Goal: Entertainment & Leisure: Consume media (video, audio)

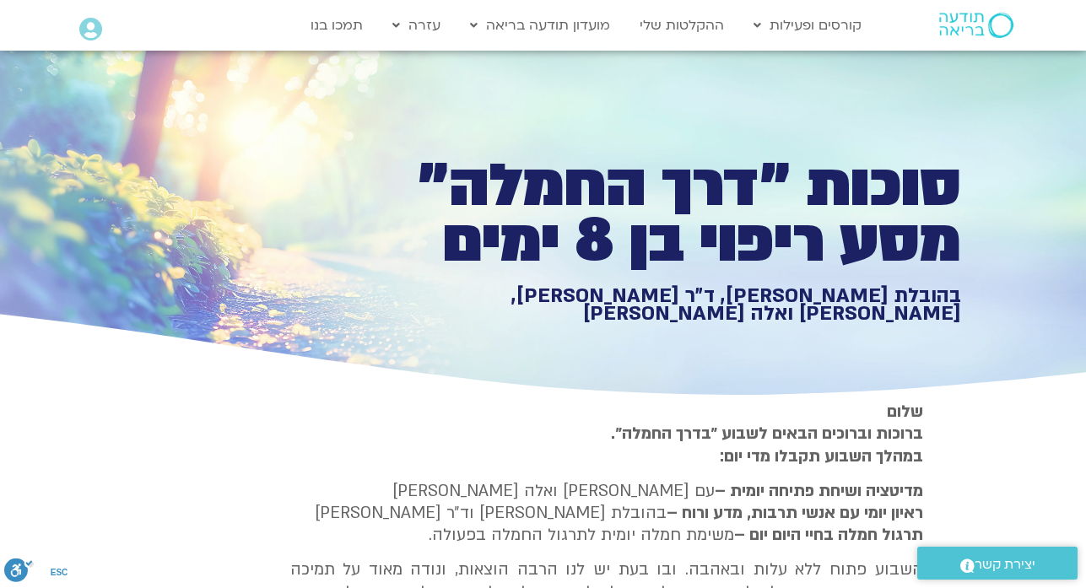
type input "1452.76"
type input "2465.266667"
type input "1081.16"
type input "3712.76"
type input "1377.76"
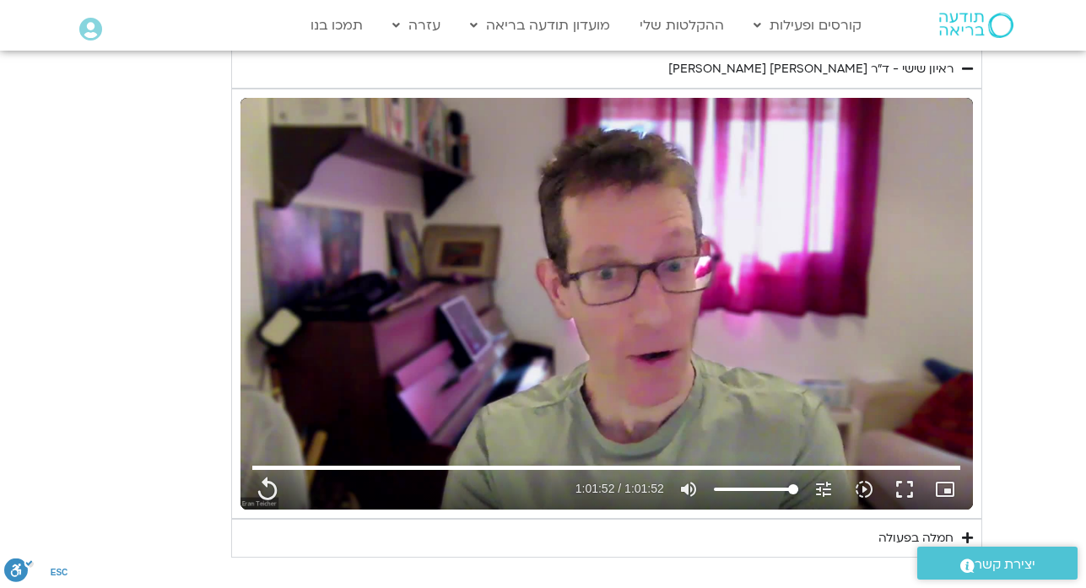
type input "1452.76"
type input "2465.266667"
type input "1081.16"
type input "3712.76"
type input "1377.76"
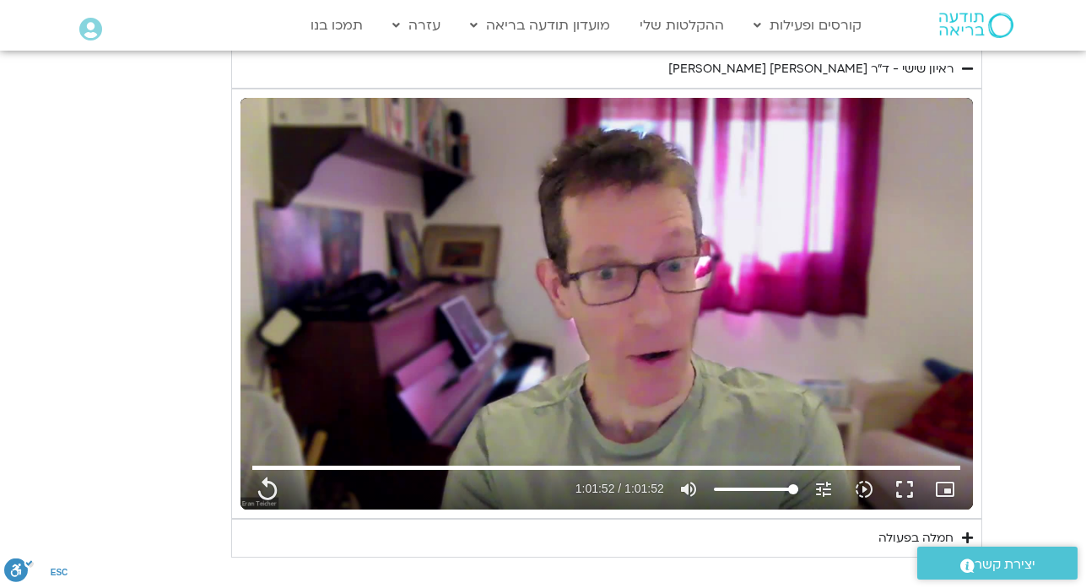
type input "1452.76"
type input "2465.266667"
type input "1081.16"
type input "3712.76"
type input "1452.76"
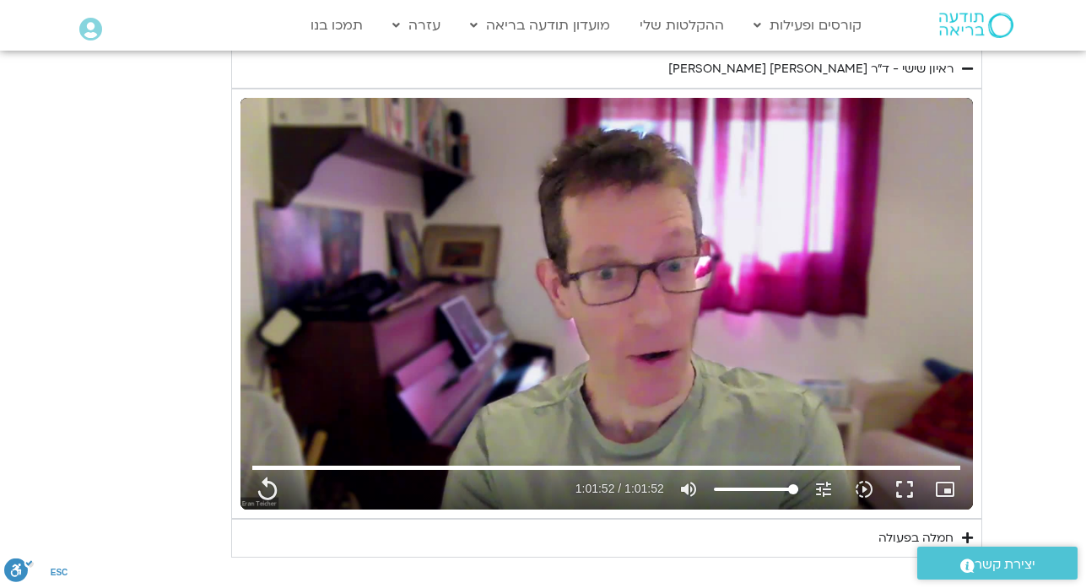
type input "2465.266667"
type input "1377.76"
type input "1081.16"
type input "3712.76"
type input "1377.76"
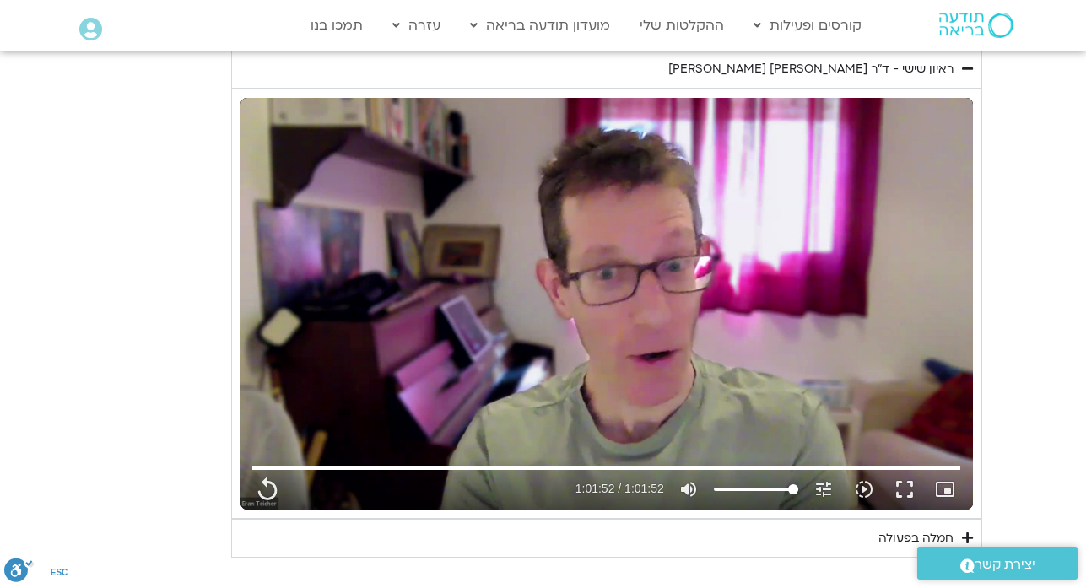
type input "1452.76"
type input "2465.266667"
type input "1081.16"
type input "3712.76"
type input "1377.76"
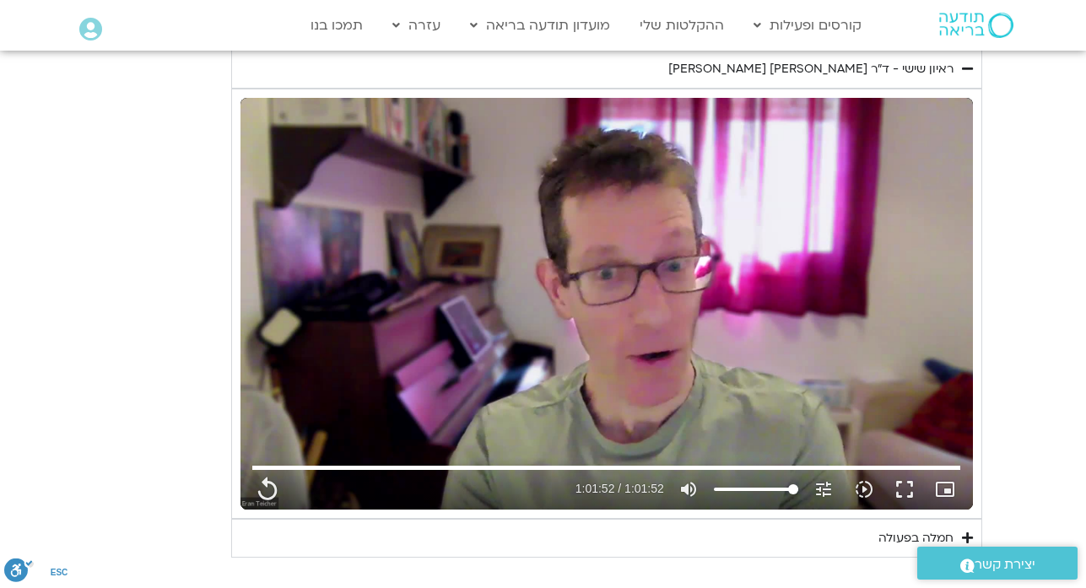
type input "1452.76"
type input "2465.266667"
type input "1081.16"
type input "3712.76"
type input "1377.76"
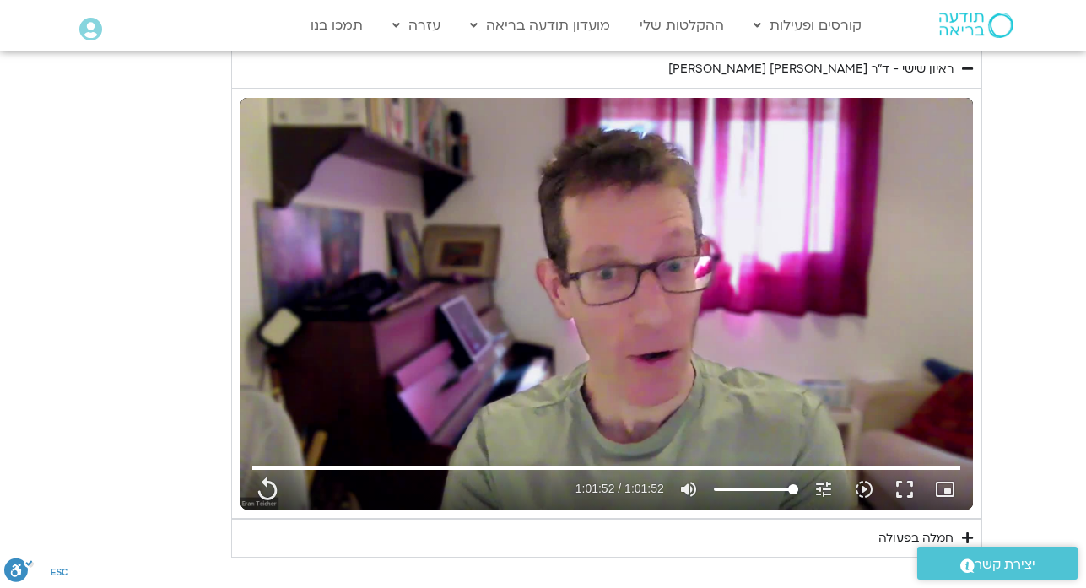
type input "1452.76"
type input "2465.266667"
type input "1081.16"
type input "3712.76"
type input "1377.76"
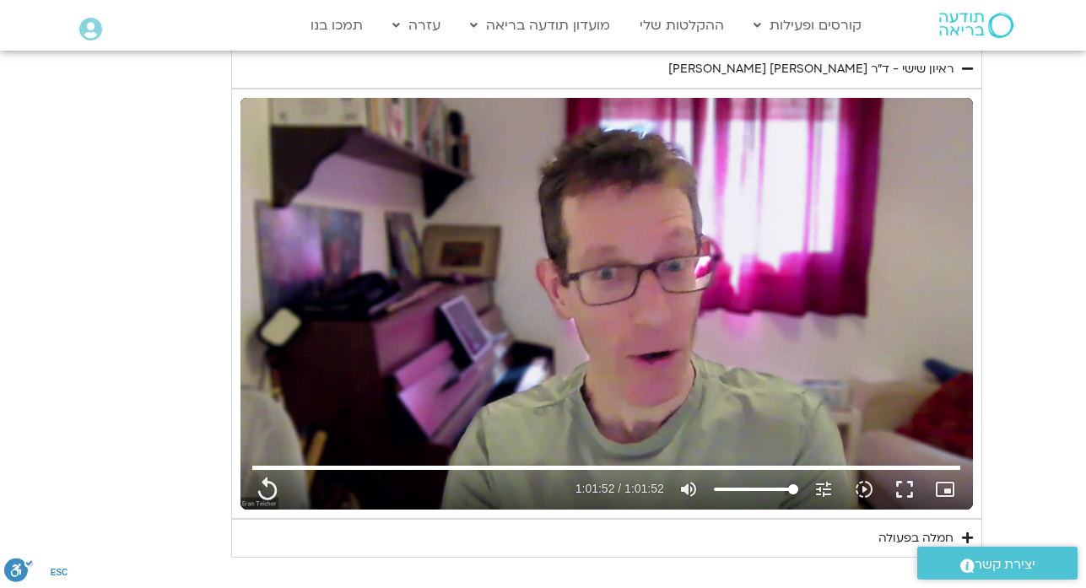
type input "1452.76"
type input "2465.266667"
type input "1081.16"
type input "3712.76"
type input "1377.76"
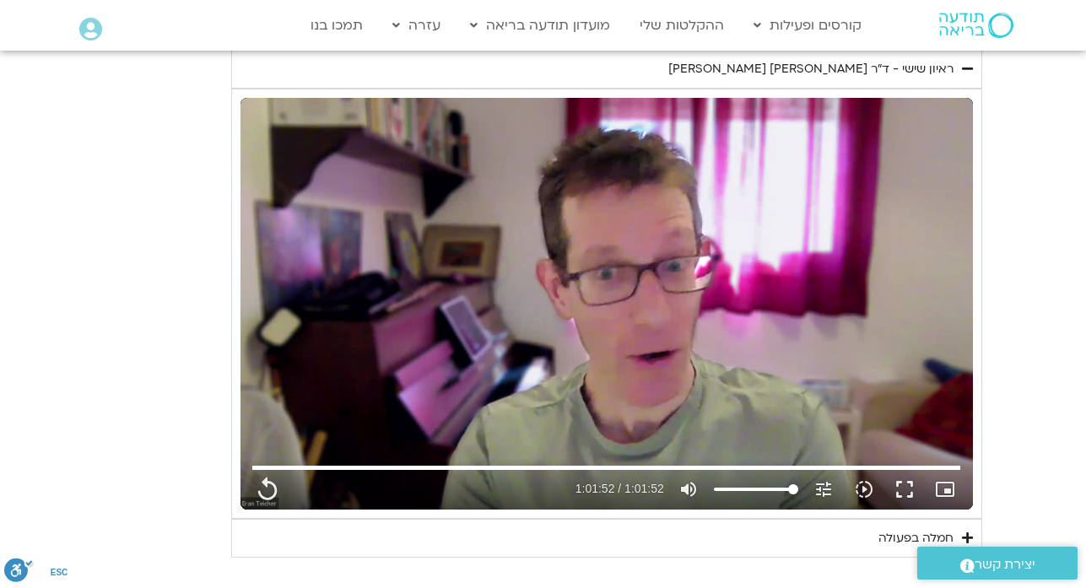
type input "1452.76"
type input "2465.266667"
type input "1081.16"
type input "3712.76"
type input "1377.76"
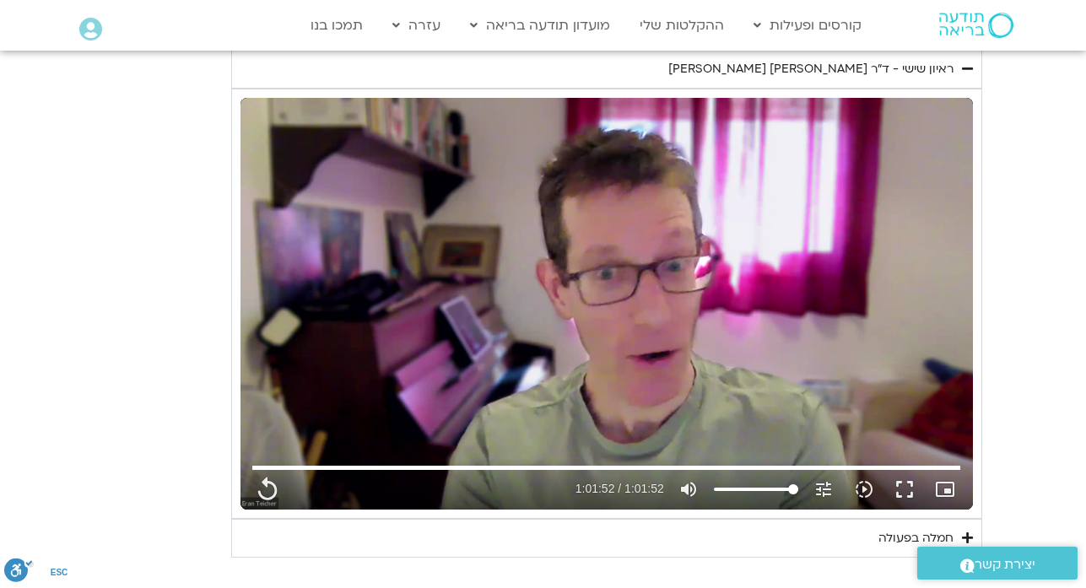
type input "1452.76"
type input "2465.266667"
type input "1081.16"
type input "3712.76"
type input "1377.76"
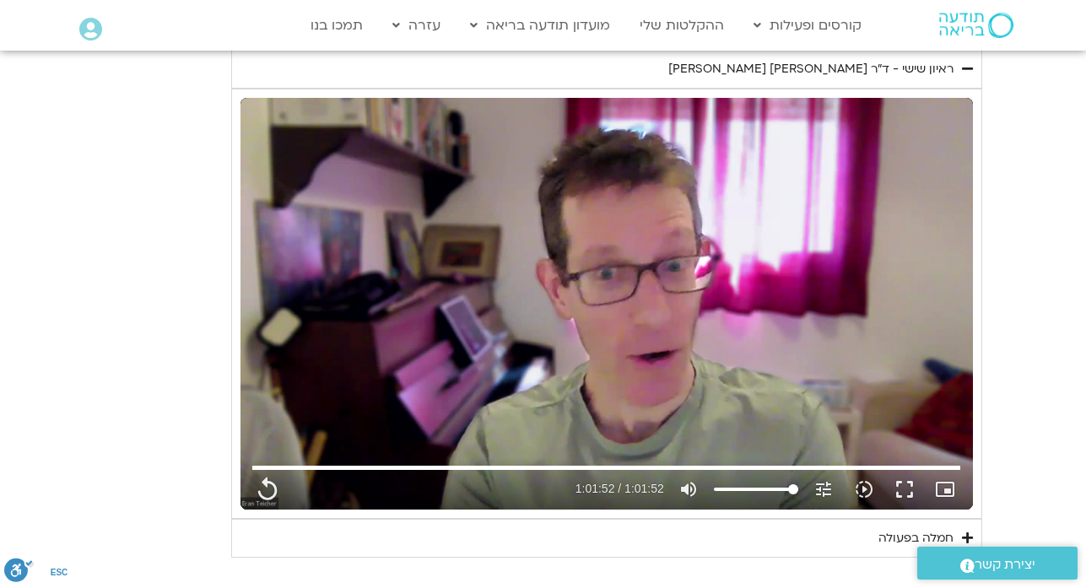
type input "1452.76"
type input "2465.266667"
type input "1081.16"
type input "3712.76"
type input "1452.76"
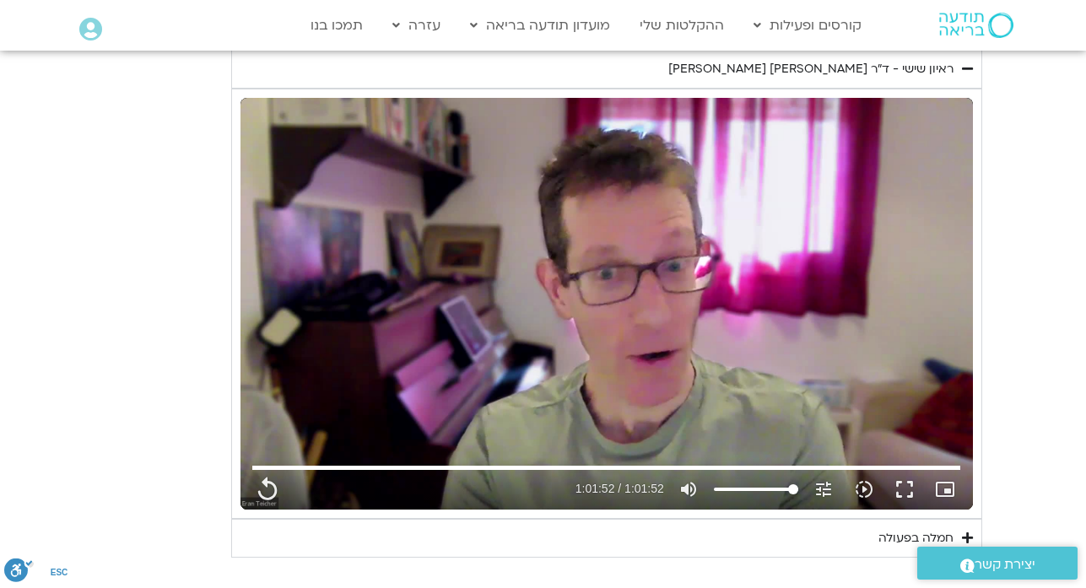
type input "1377.76"
type input "2465.266667"
type input "1081.16"
type input "3712.76"
type input "1377.76"
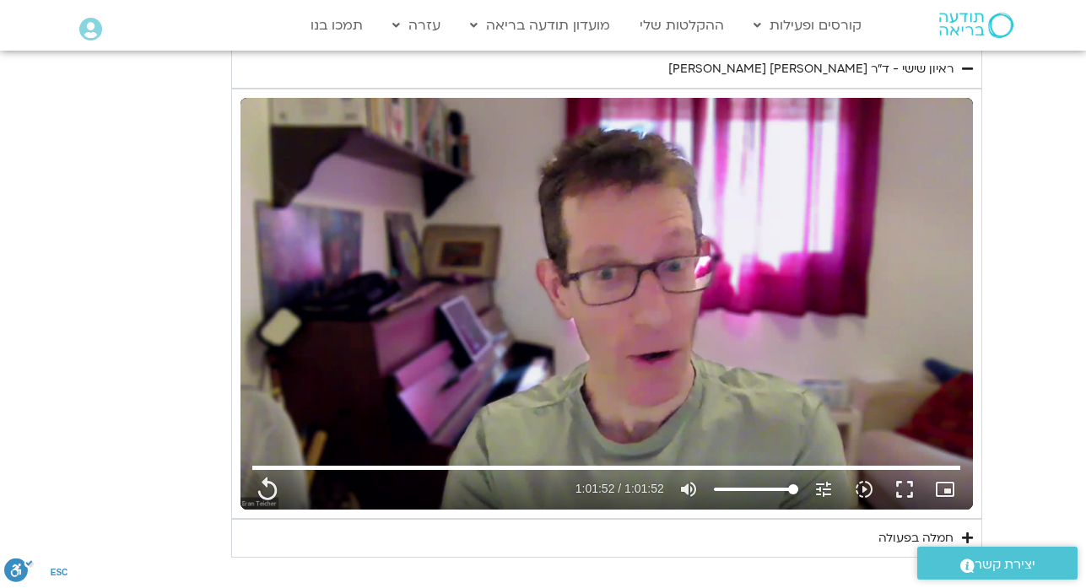
type input "1452.76"
type input "2465.266667"
type input "1081.16"
type input "3712.76"
type input "1377.76"
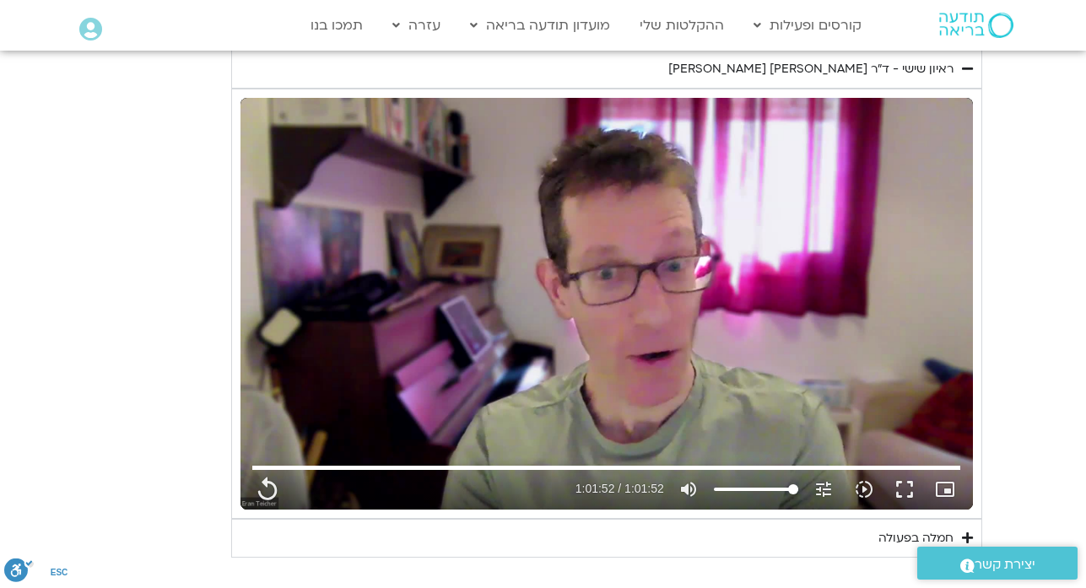
type input "1452.76"
type input "2465.266667"
type input "1081.16"
type input "3712.76"
type input "1377.76"
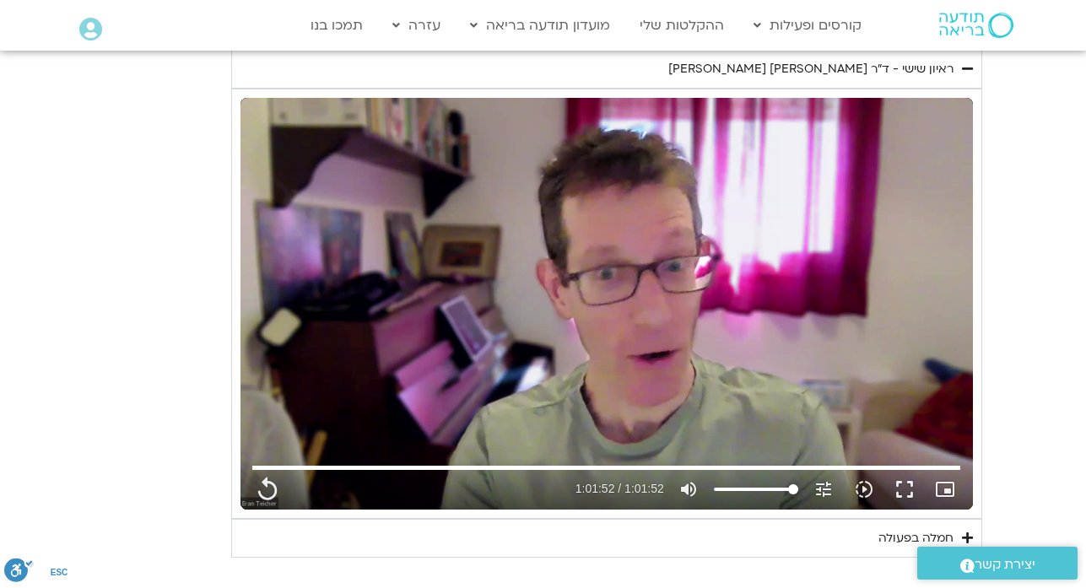
type input "1452.76"
type input "2465.266667"
type input "1081.16"
type input "3712.76"
type input "1377.76"
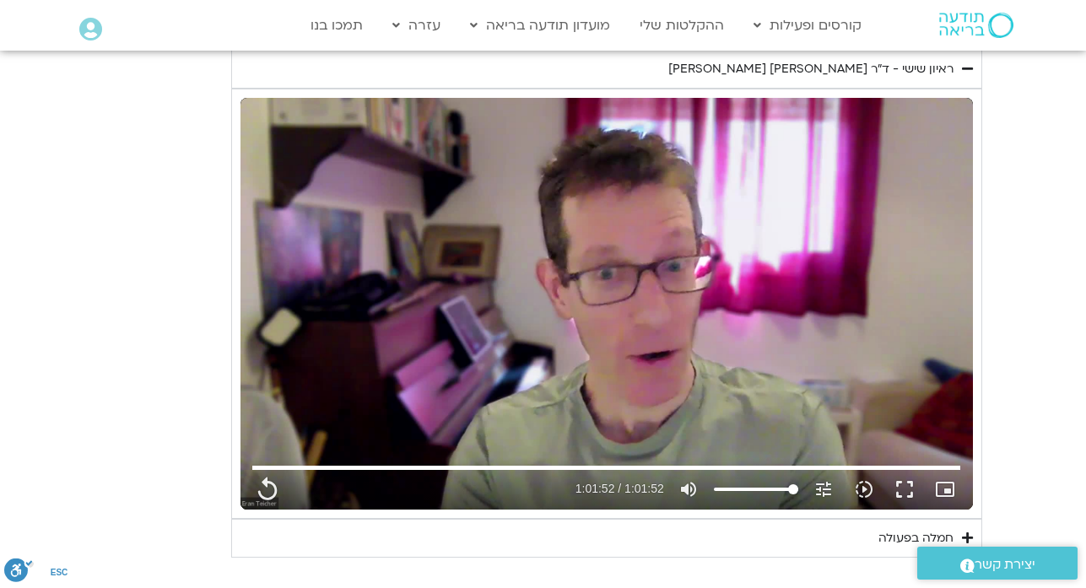
type input "1452.76"
type input "2465.266667"
type input "1081.16"
type input "3712.76"
type input "1377.76"
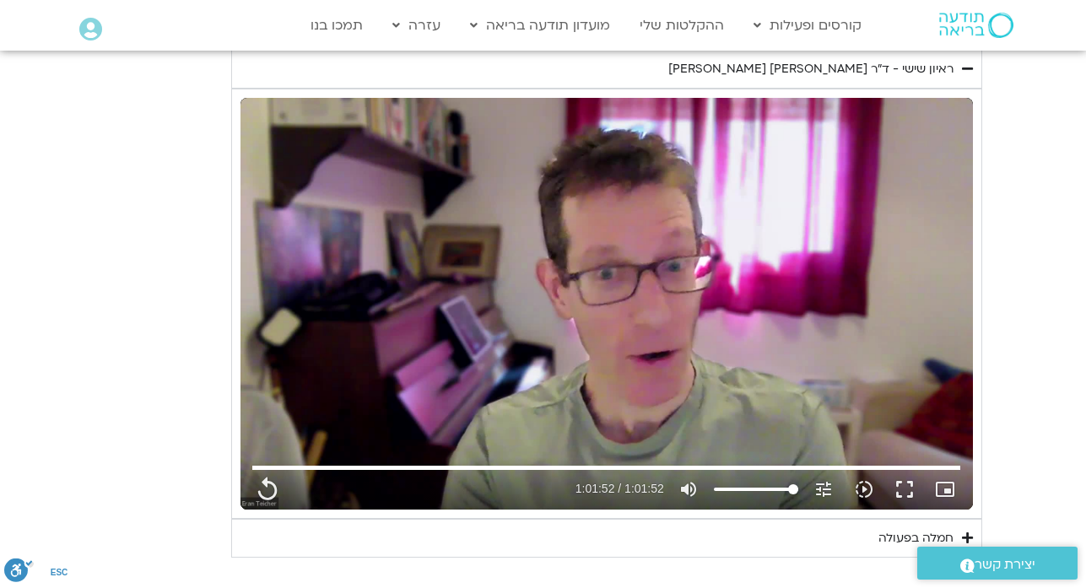
type input "1452.76"
type input "2465.266667"
type input "1081.16"
type input "3712.76"
type input "1377.76"
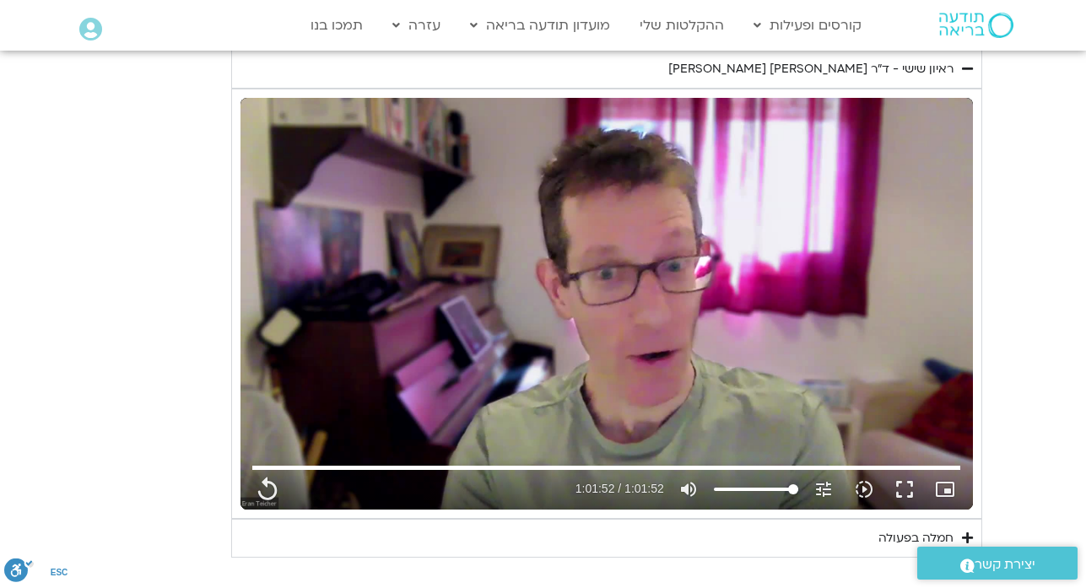
type input "1452.76"
type input "2465.266667"
type input "1081.16"
type input "3712.76"
type input "1377.76"
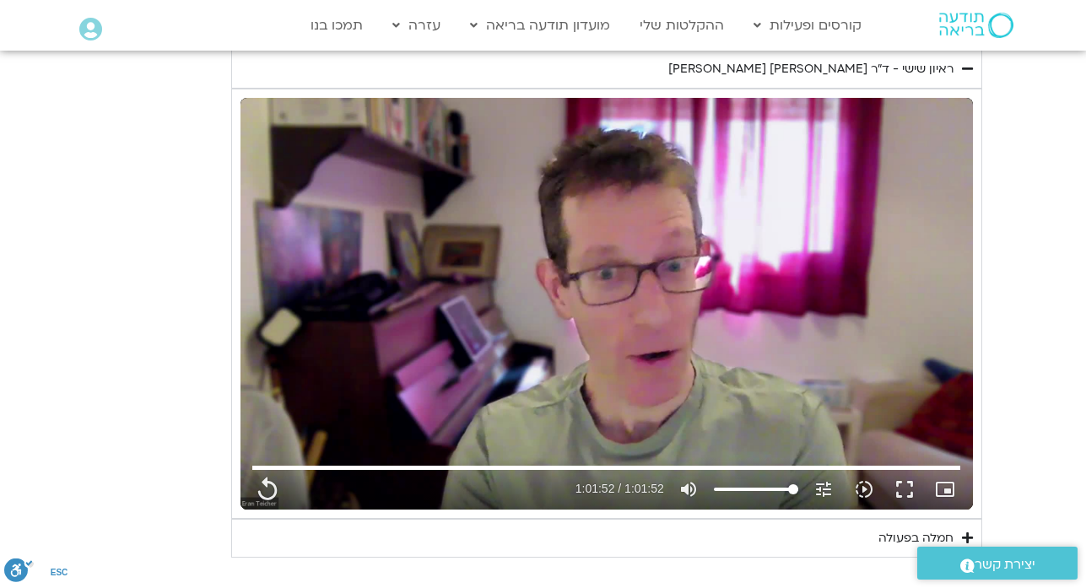
type input "1452.76"
type input "2465.266667"
type input "1081.16"
type input "3712.76"
type input "1377.76"
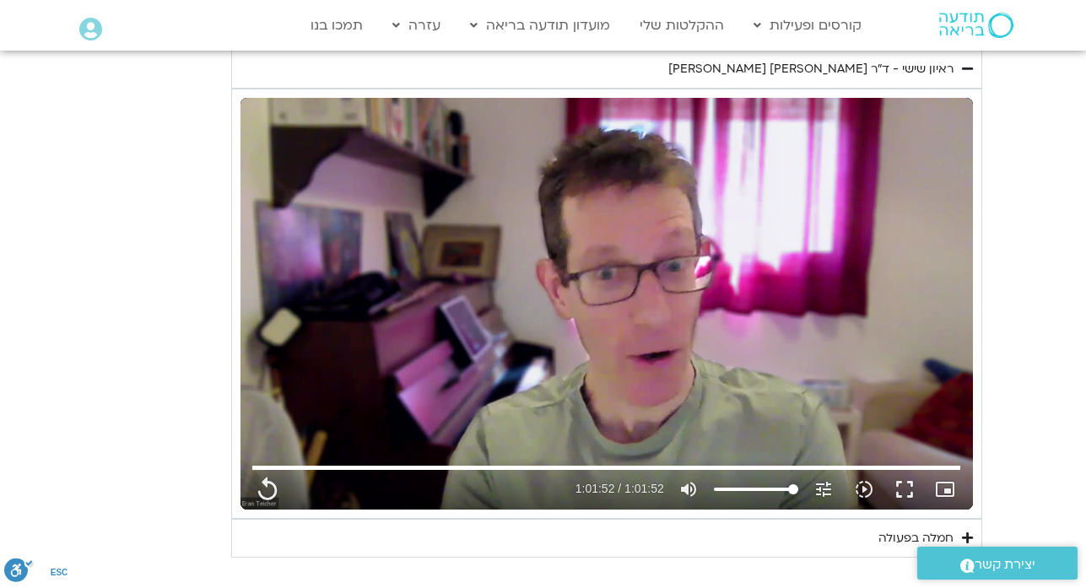
type input "1452.76"
type input "2465.266667"
type input "1081.16"
type input "3712.76"
type input "1452.76"
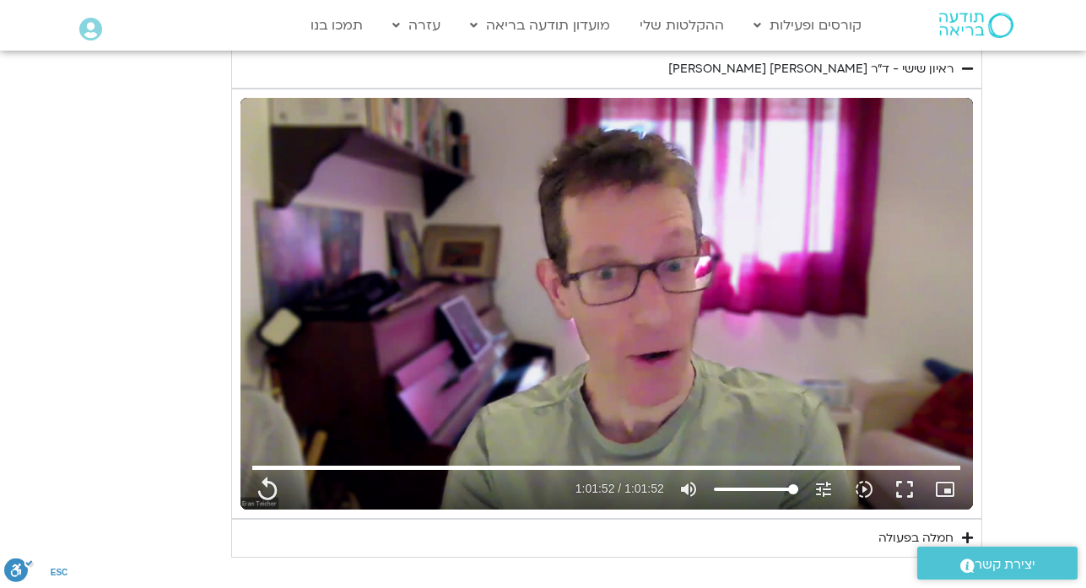
type input "2465.266667"
type input "1377.76"
type input "1081.16"
type input "3712.76"
type input "1452.76"
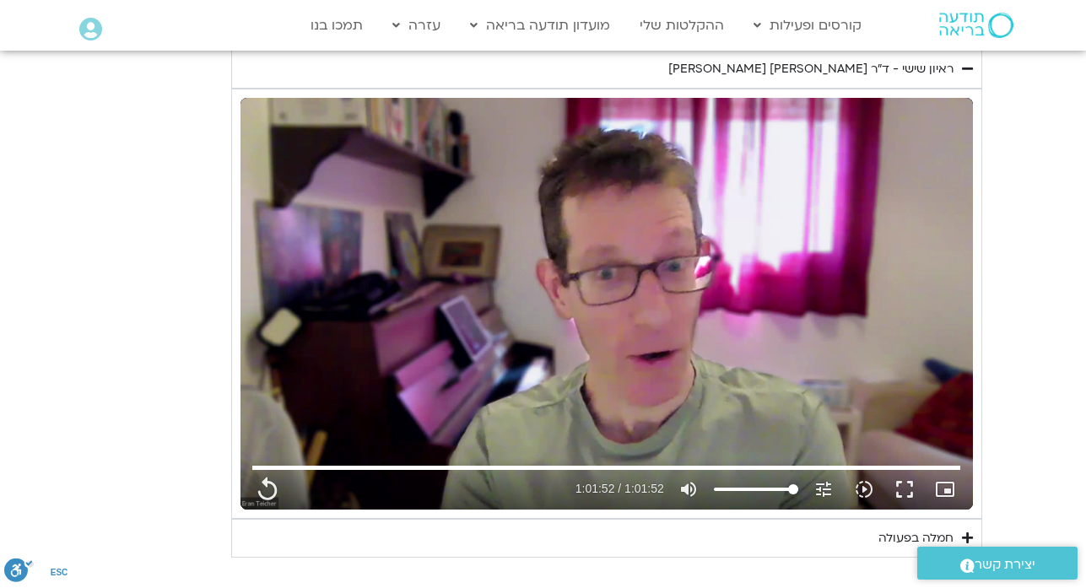
type input "2465.266667"
type input "1377.76"
type input "1081.16"
type input "3712.76"
type input "1452.76"
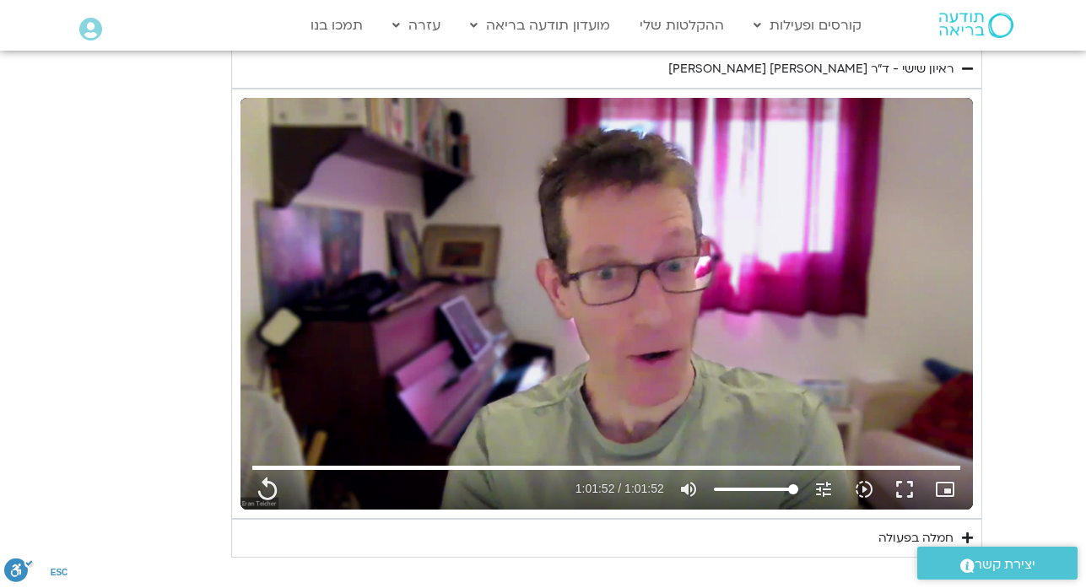
type input "2465.266667"
type input "1377.76"
type input "1081.16"
type input "3712.76"
type input "1452.76"
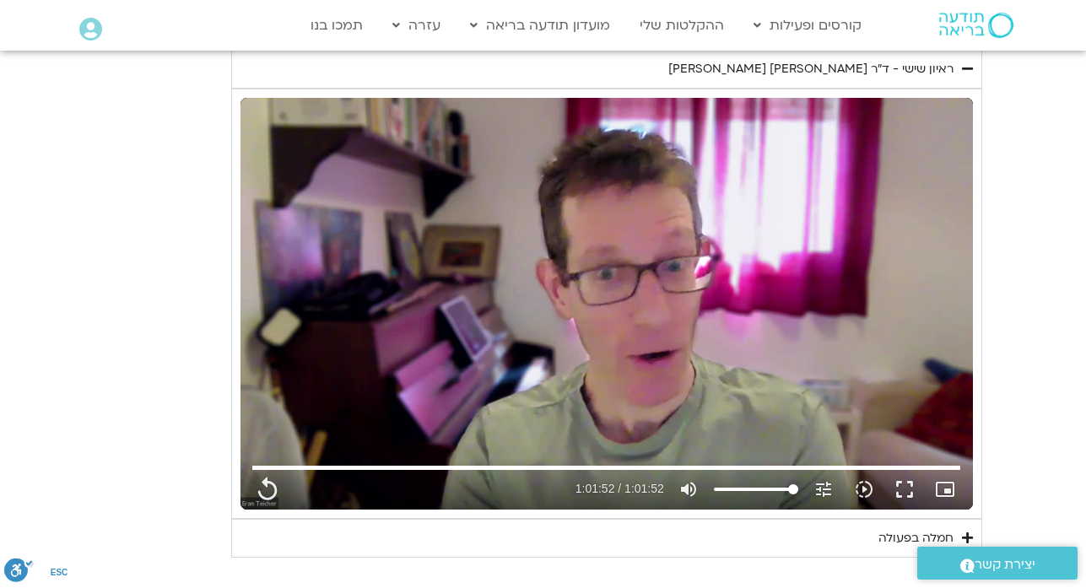
type input "2465.266667"
type input "1377.76"
type input "1081.16"
type input "3712.76"
type input "1377.76"
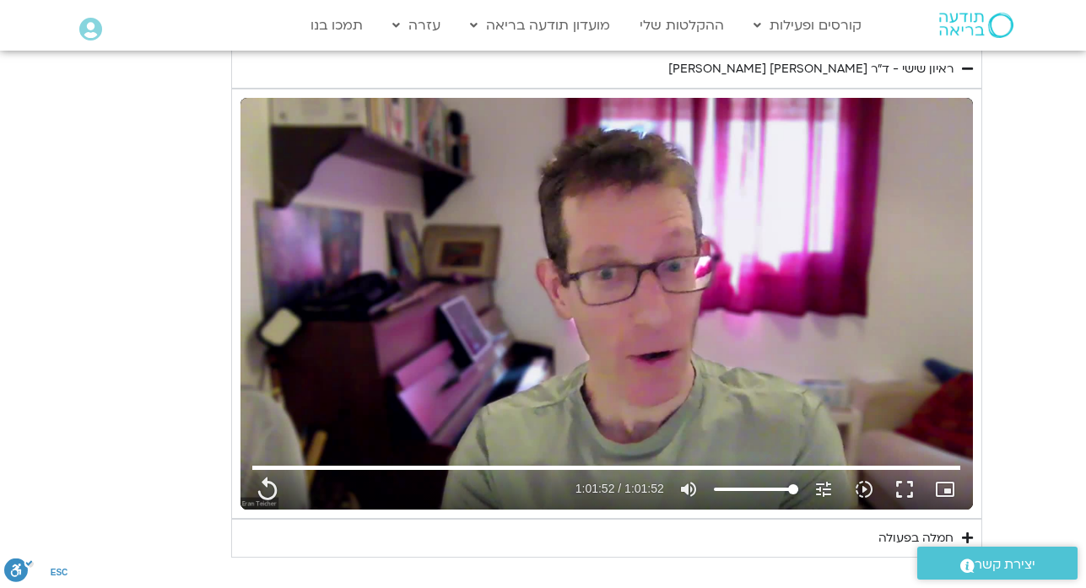
type input "1452.76"
type input "2465.266667"
type input "1081.16"
type input "3712.76"
type input "1377.76"
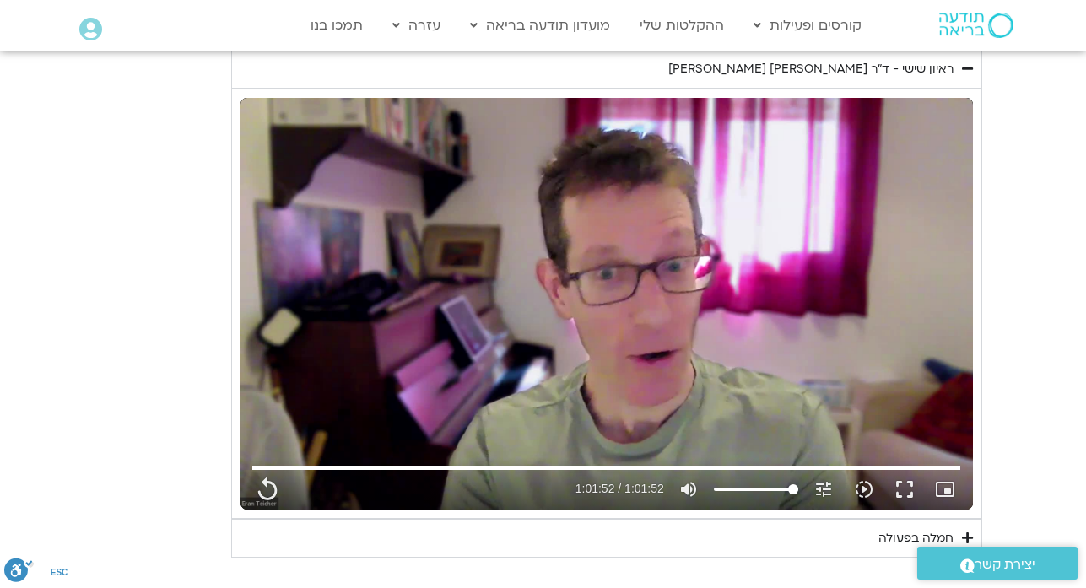
type input "1452.76"
type input "2465.266667"
type input "1081.16"
type input "3712.76"
type input "1377.76"
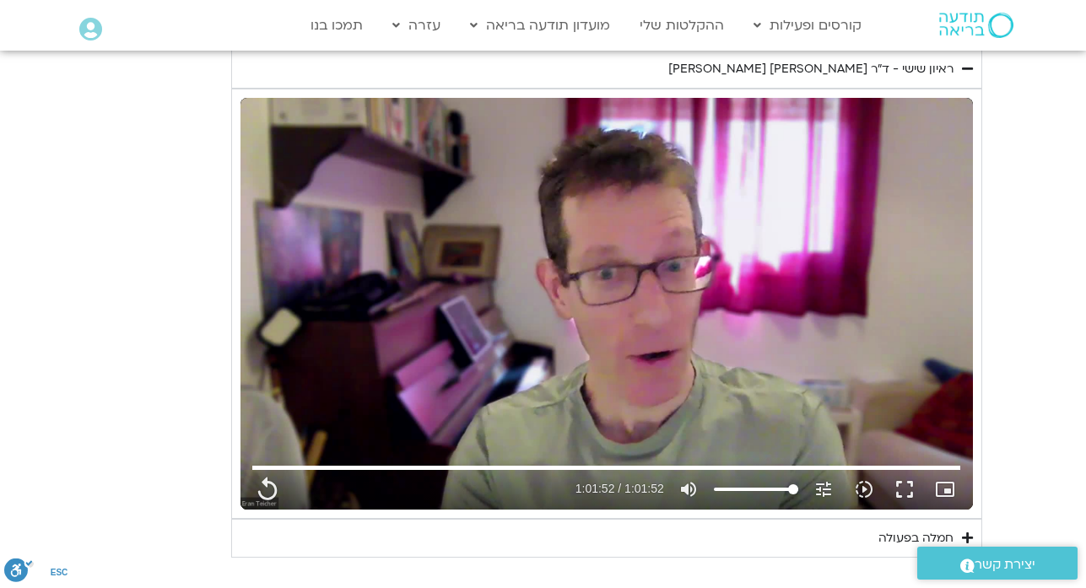
type input "1452.76"
type input "2465.266667"
type input "1081.16"
type input "3712.76"
type input "1377.76"
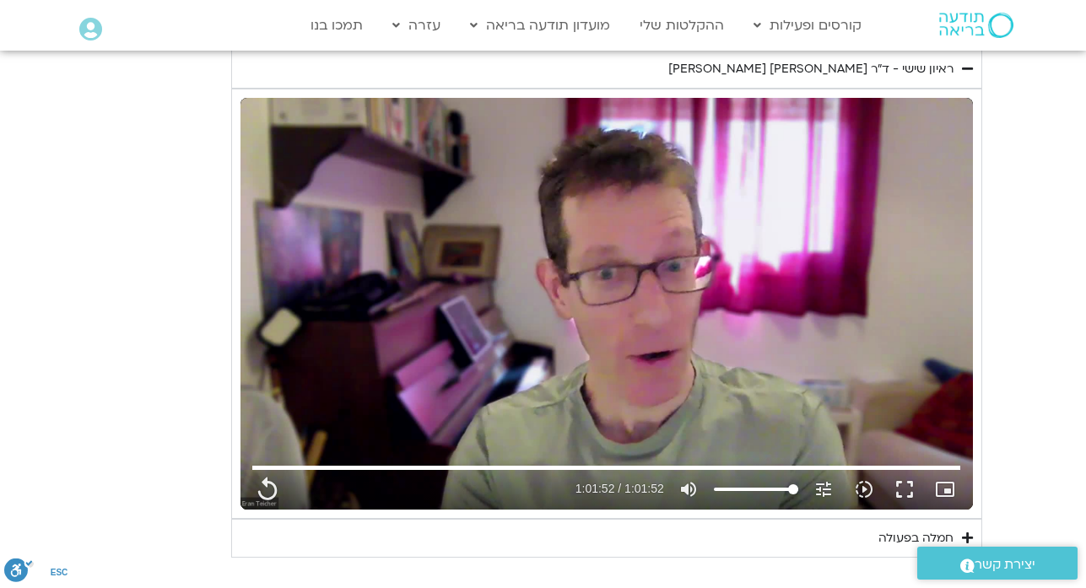
type input "1452.76"
type input "2465.266667"
type input "1081.16"
type input "3712.76"
type input "1377.76"
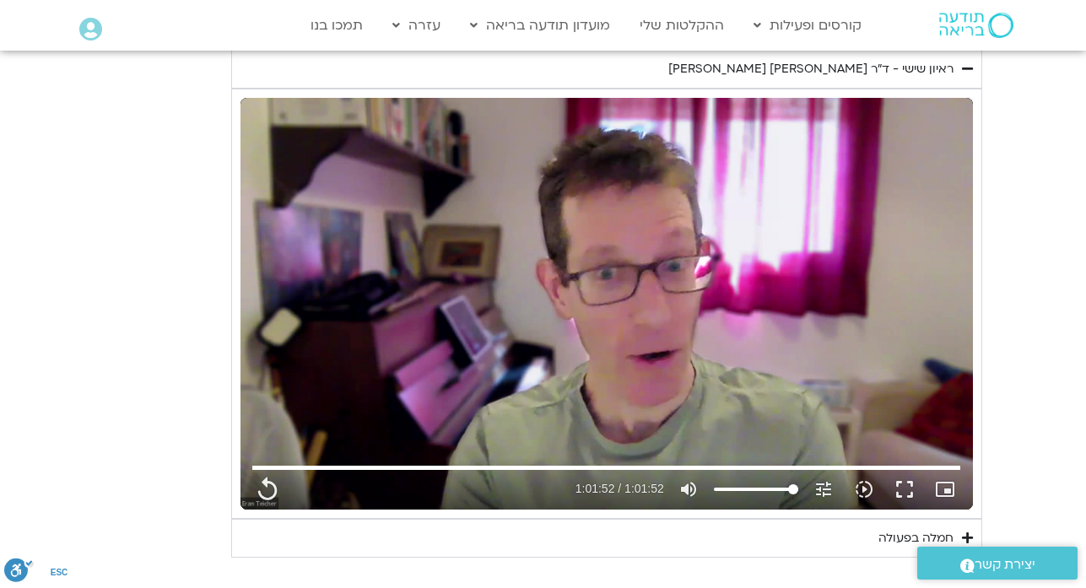
type input "1452.76"
type input "2465.266667"
type input "1081.16"
type input "3712.76"
type input "1377.76"
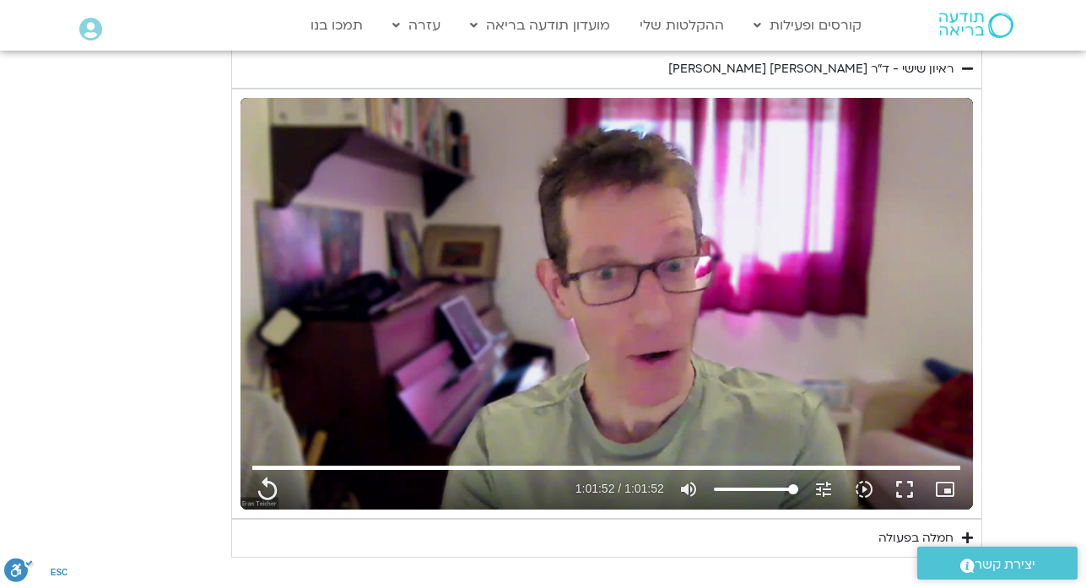
type input "1452.76"
type input "2465.266667"
type input "1081.16"
type input "3712.76"
type input "1452.76"
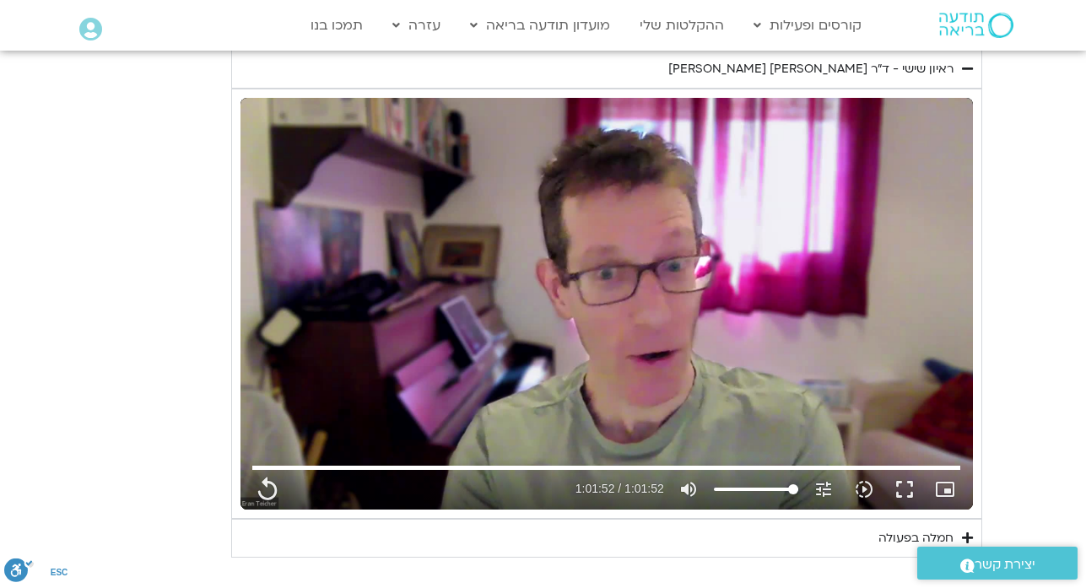
type input "1377.76"
type input "2465.266667"
type input "1081.16"
type input "3712.76"
type input "1377.76"
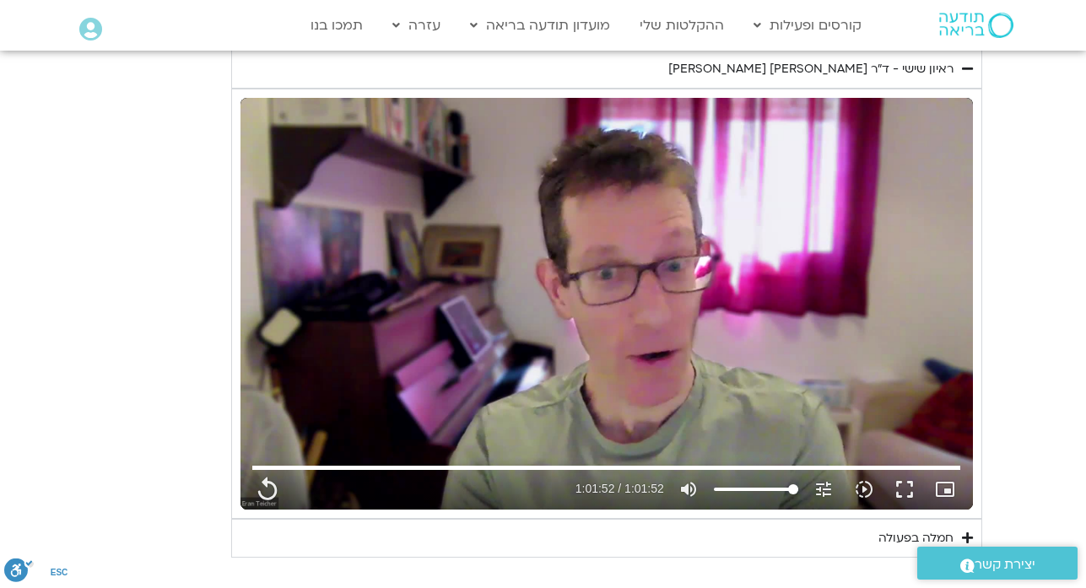
type input "1452.76"
type input "2465.266667"
type input "1081.16"
type input "3712.76"
type input "1377.76"
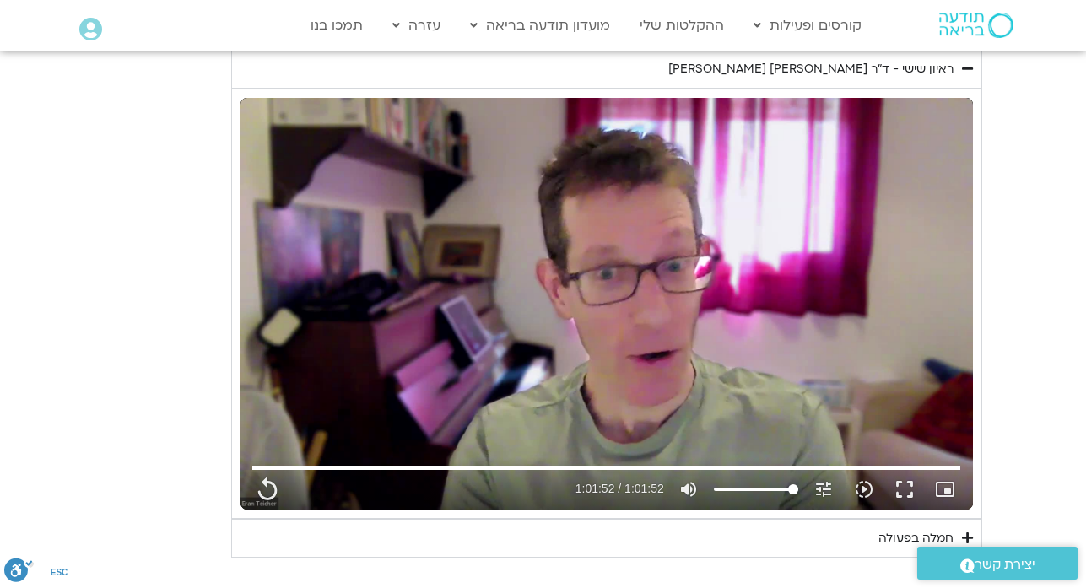
type input "1452.76"
type input "2465.266667"
type input "1081.16"
type input "3712.76"
type input "1377.76"
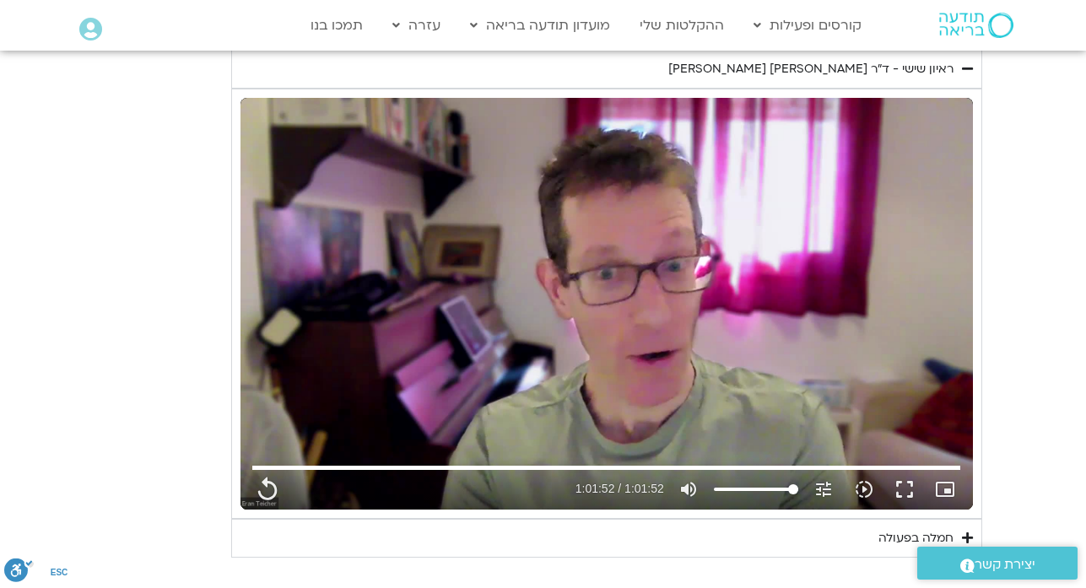
type input "1452.76"
type input "2465.266667"
type input "1081.16"
type input "3712.76"
type input "1377.76"
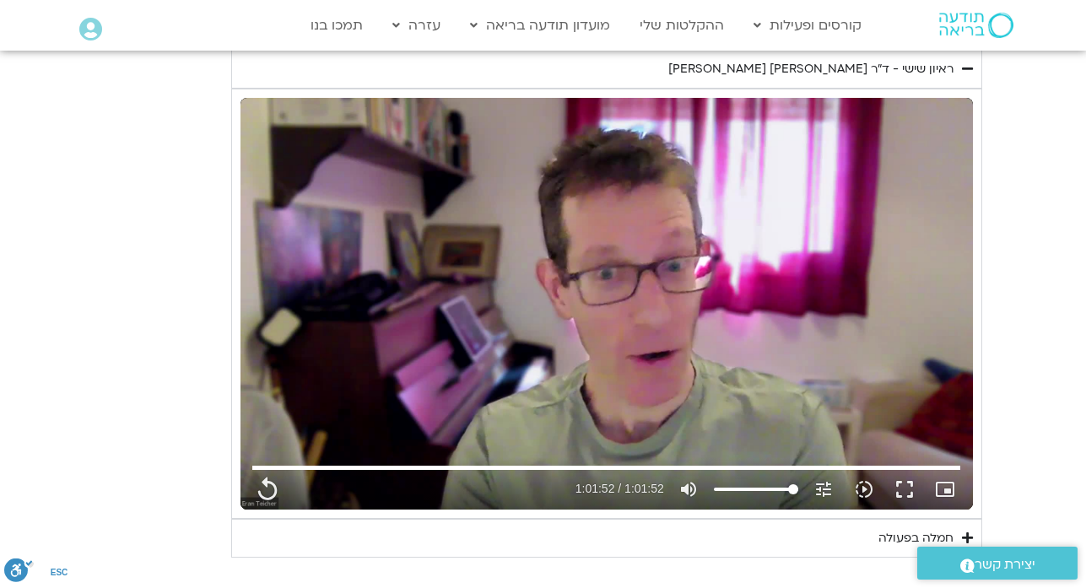
type input "1452.76"
type input "2465.266667"
type input "1081.16"
type input "3712.76"
type input "1377.76"
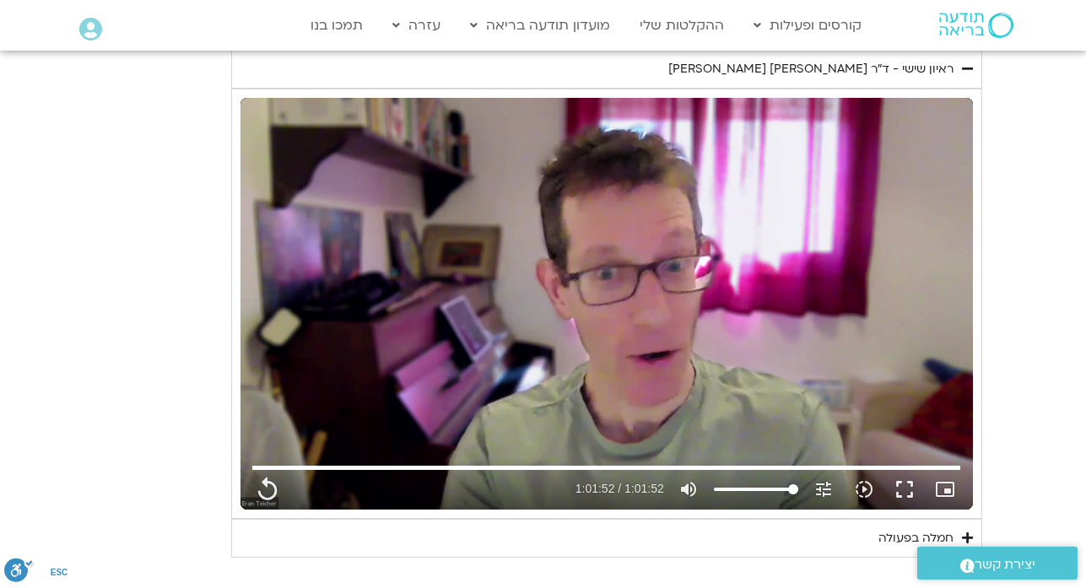
type input "1452.76"
type input "2465.266667"
type input "1081.16"
type input "3712.76"
type input "1377.76"
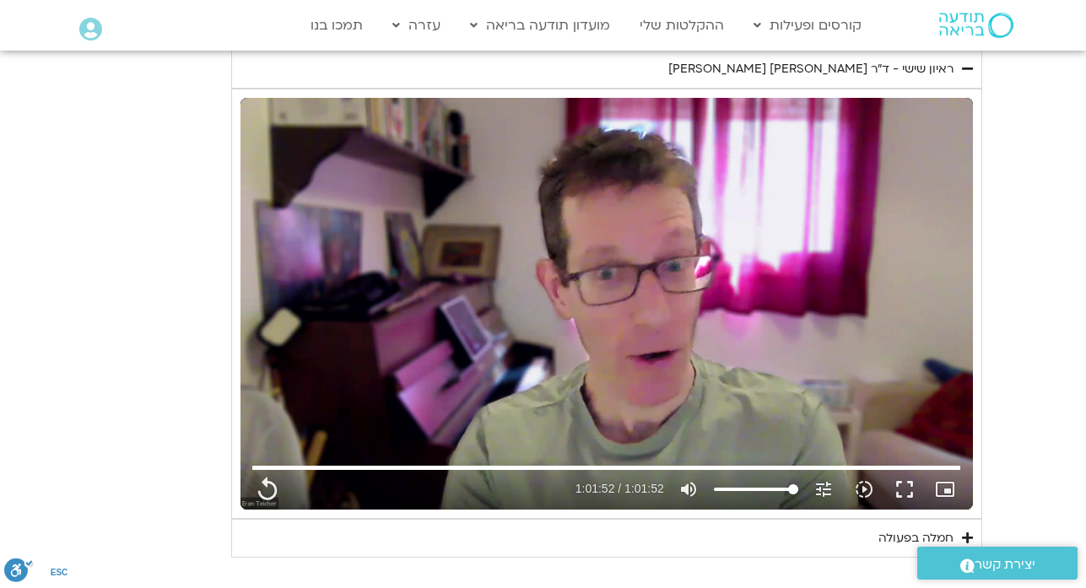
type input "1452.76"
type input "2465.266667"
type input "1081.16"
type input "3712.76"
type input "1377.76"
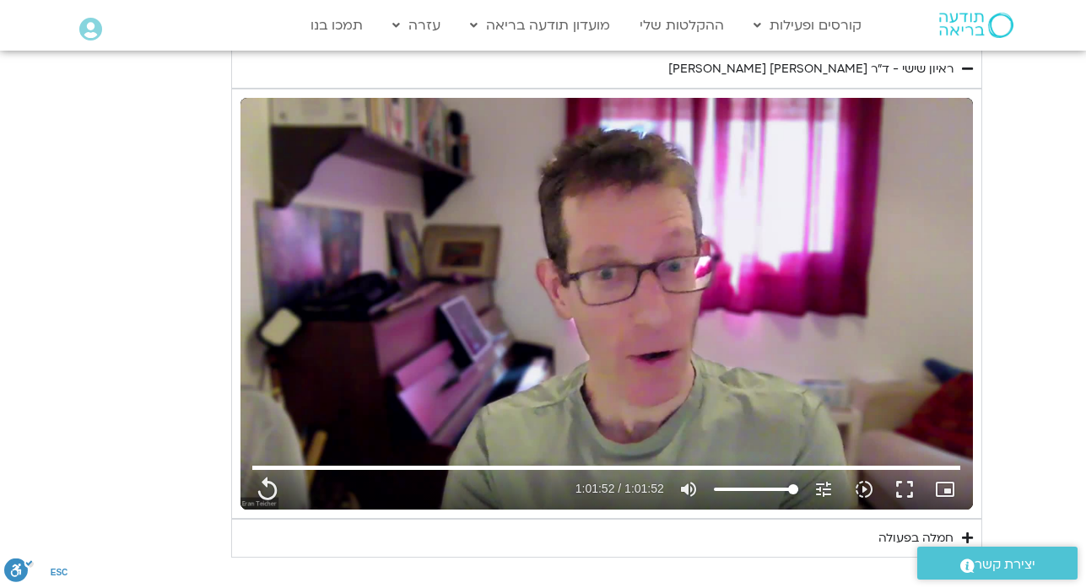
type input "1452.76"
type input "2465.266667"
type input "1081.16"
type input "3712.76"
type input "1377.76"
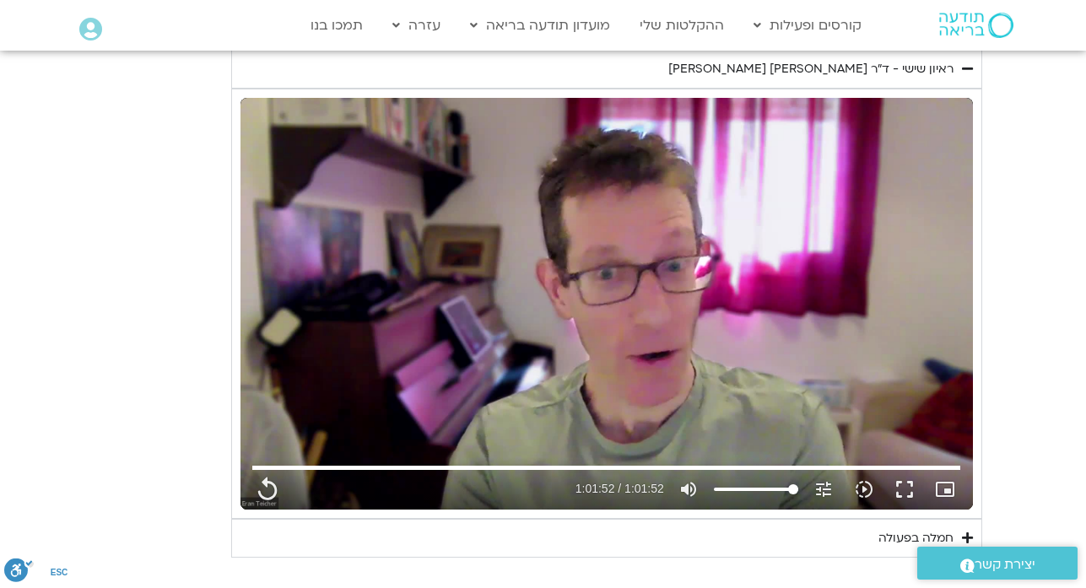
type input "1452.76"
type input "2465.266667"
type input "1081.16"
type input "3712.76"
type input "1377.76"
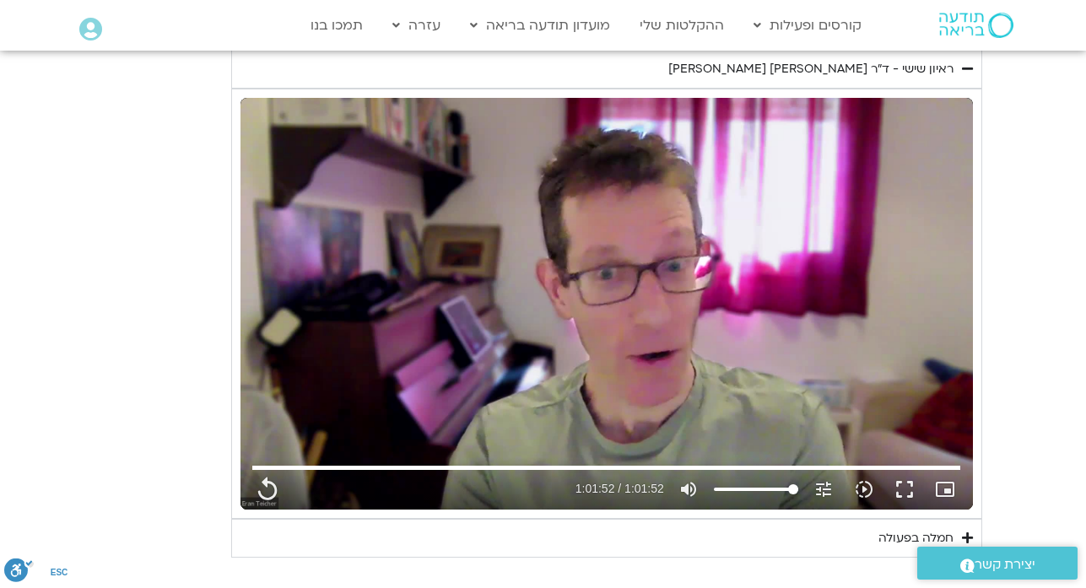
type input "1452.76"
type input "2465.266667"
type input "1081.16"
type input "3712.76"
type input "1377.76"
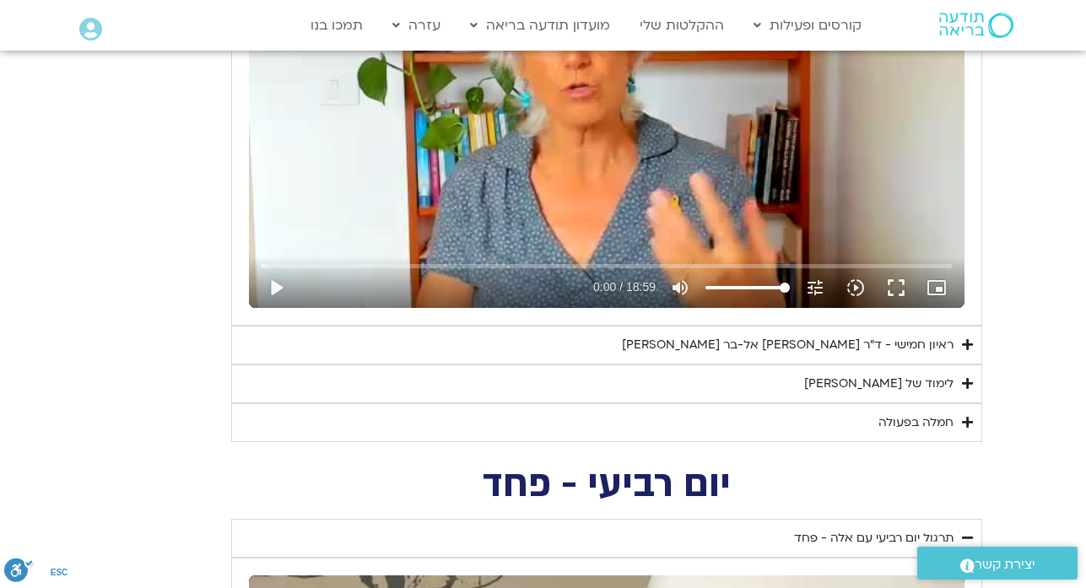
scroll to position [3086, 0]
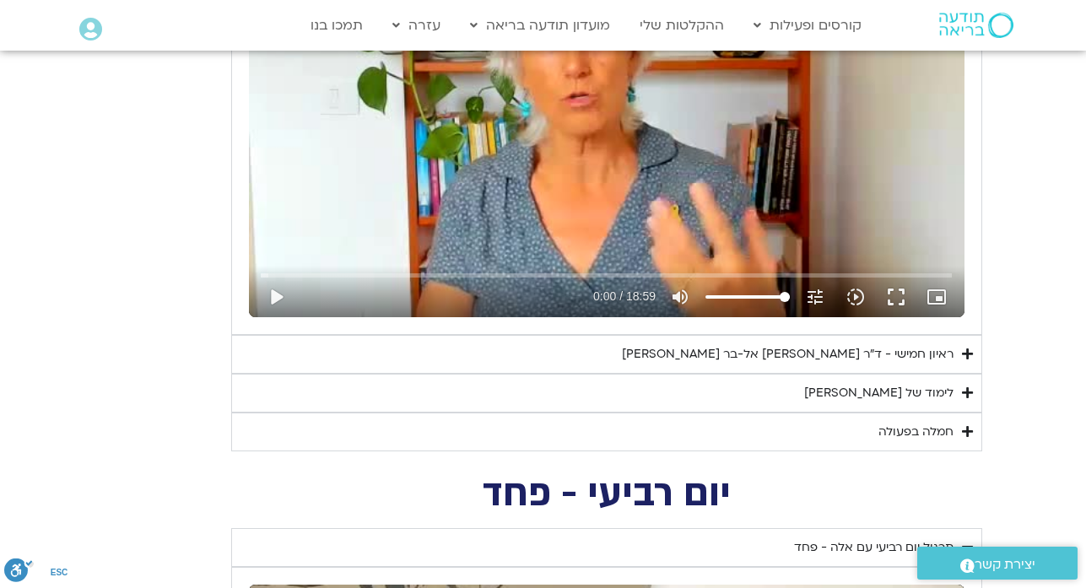
click at [855, 357] on div "ראיון חמישי - ד"ר [PERSON_NAME] אל-בר [PERSON_NAME]" at bounding box center [788, 354] width 332 height 20
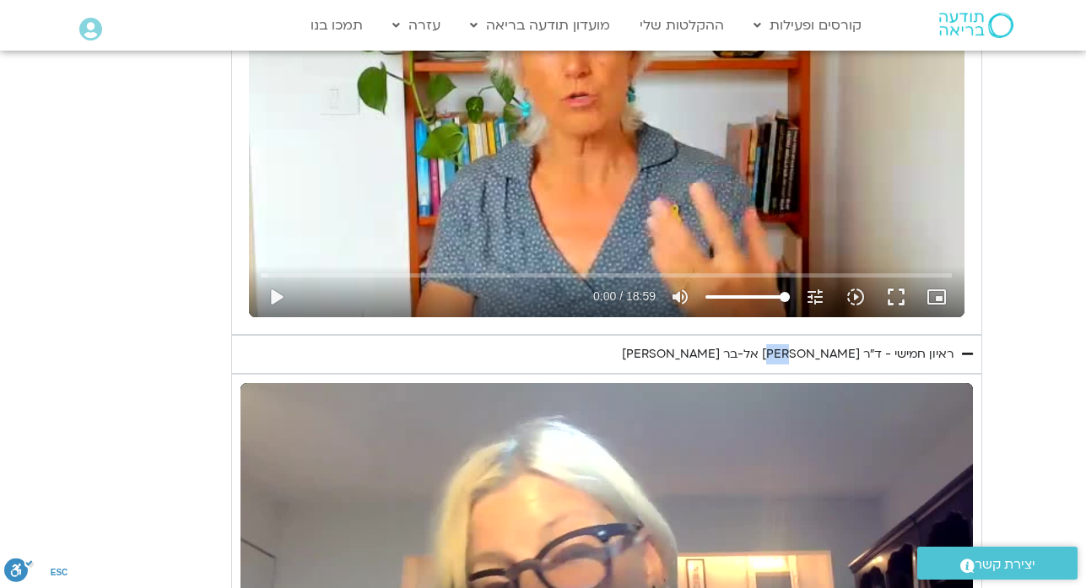
click at [855, 357] on div "ראיון חמישי - ד"ר [PERSON_NAME] אל-בר [PERSON_NAME]" at bounding box center [788, 354] width 332 height 20
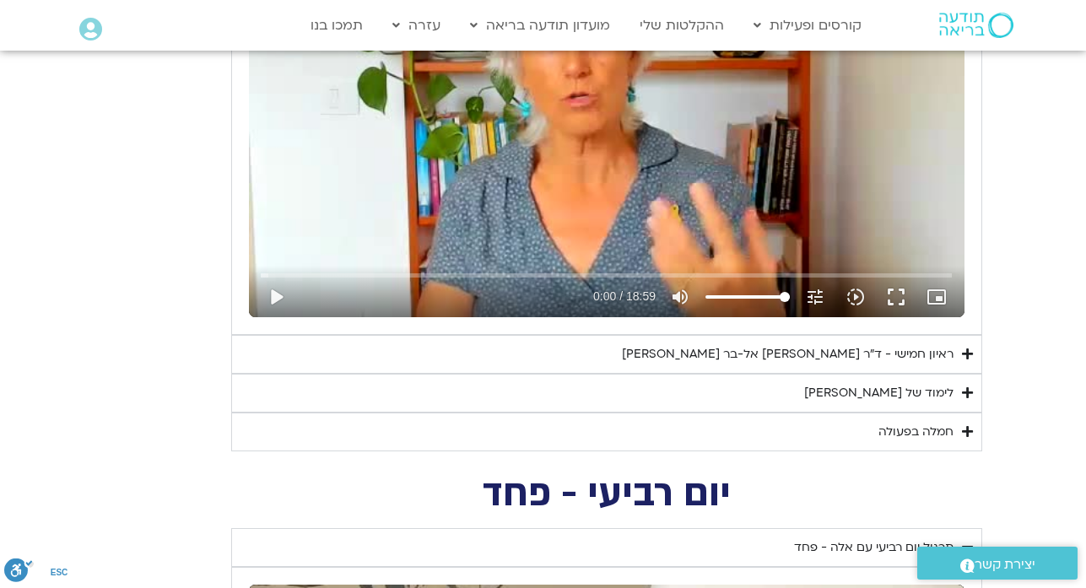
click at [855, 357] on div "ראיון חמישי - ד"ר [PERSON_NAME] אל-בר [PERSON_NAME]" at bounding box center [788, 354] width 332 height 20
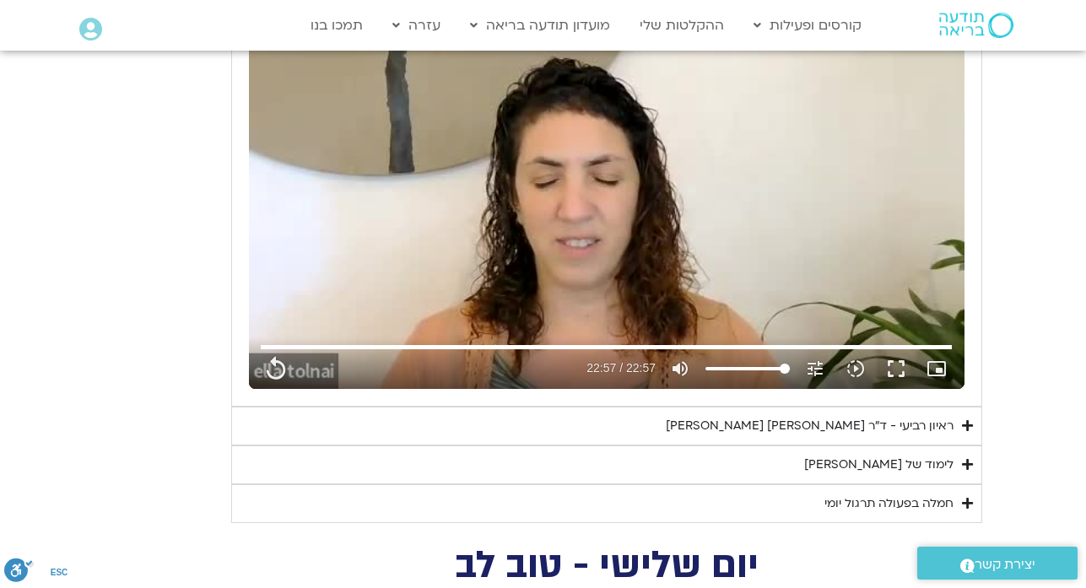
scroll to position [3601, 0]
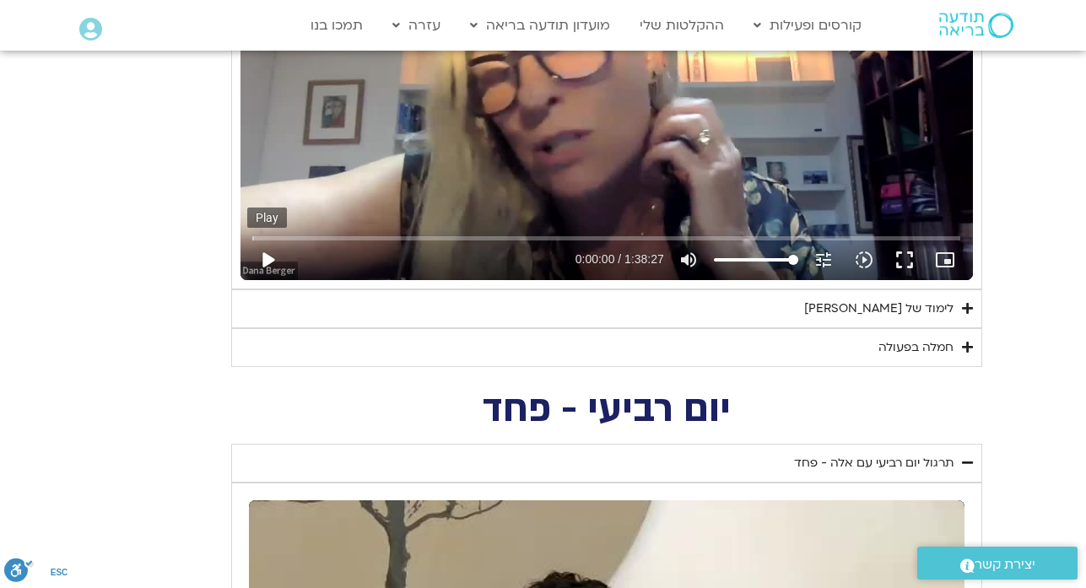
click at [269, 262] on button "play_arrow" at bounding box center [267, 260] width 40 height 40
